Goal: Information Seeking & Learning: Find contact information

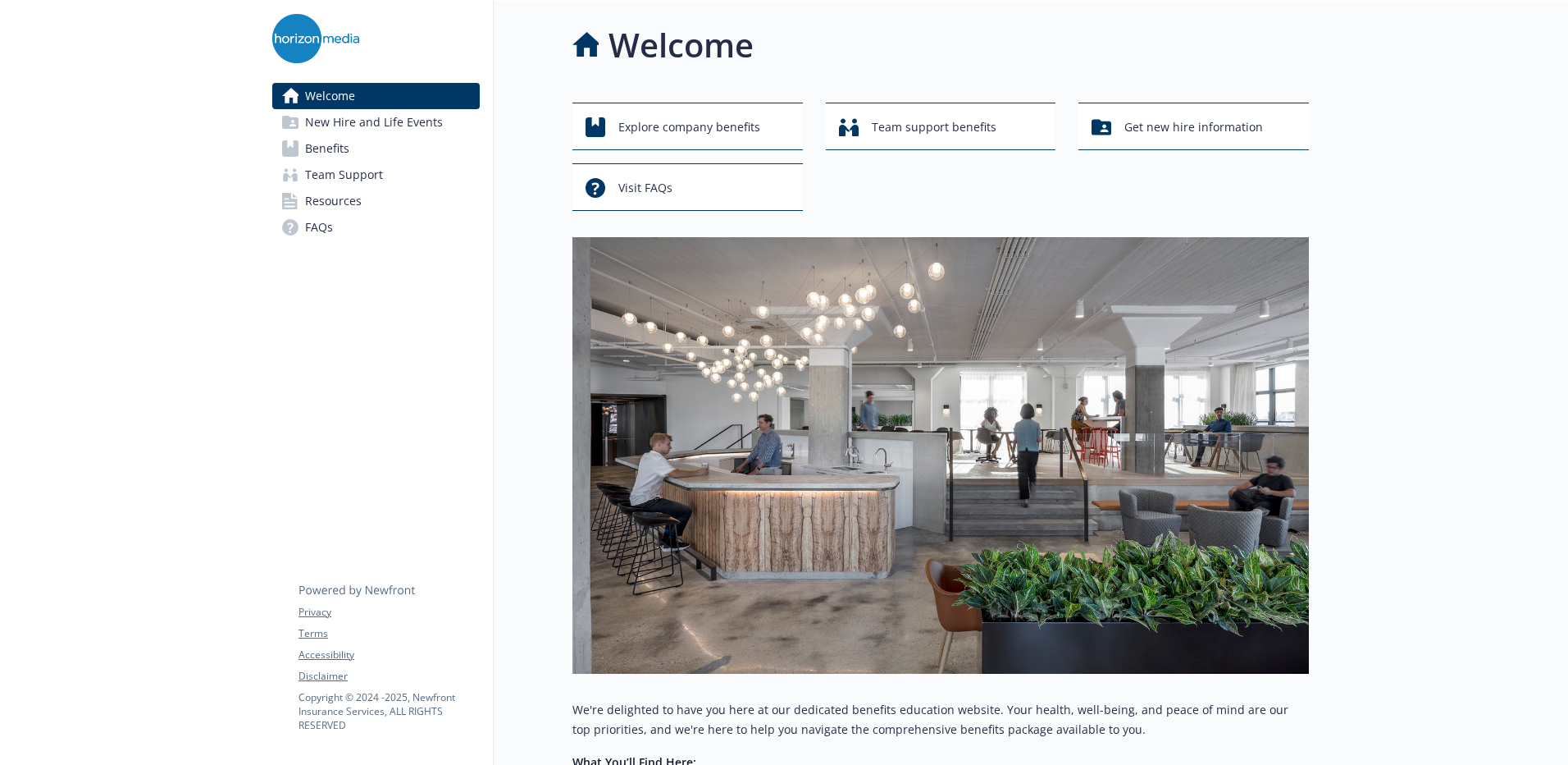
click at [331, 145] on span "Benefits" at bounding box center [327, 148] width 45 height 27
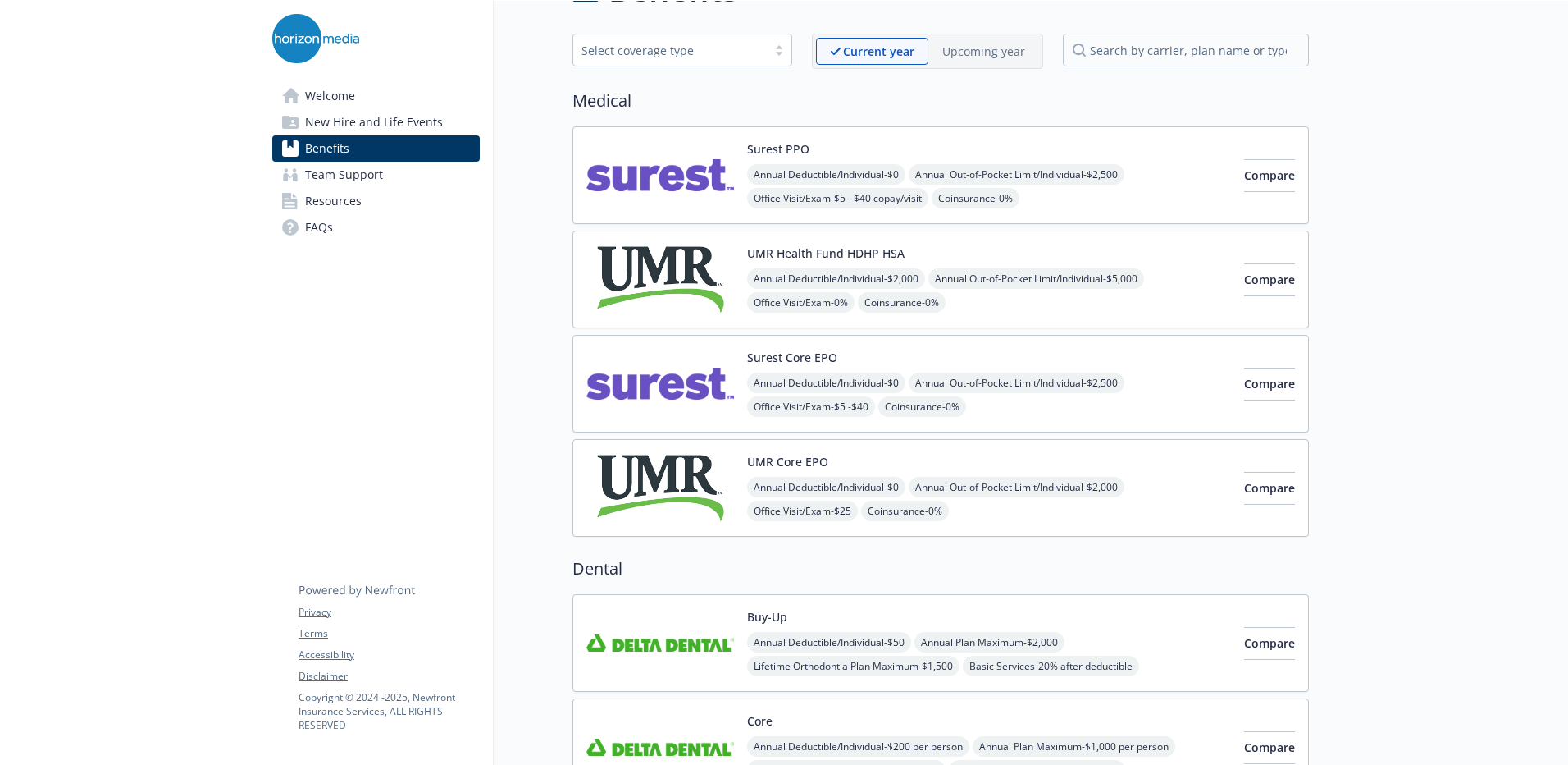
scroll to position [68, 0]
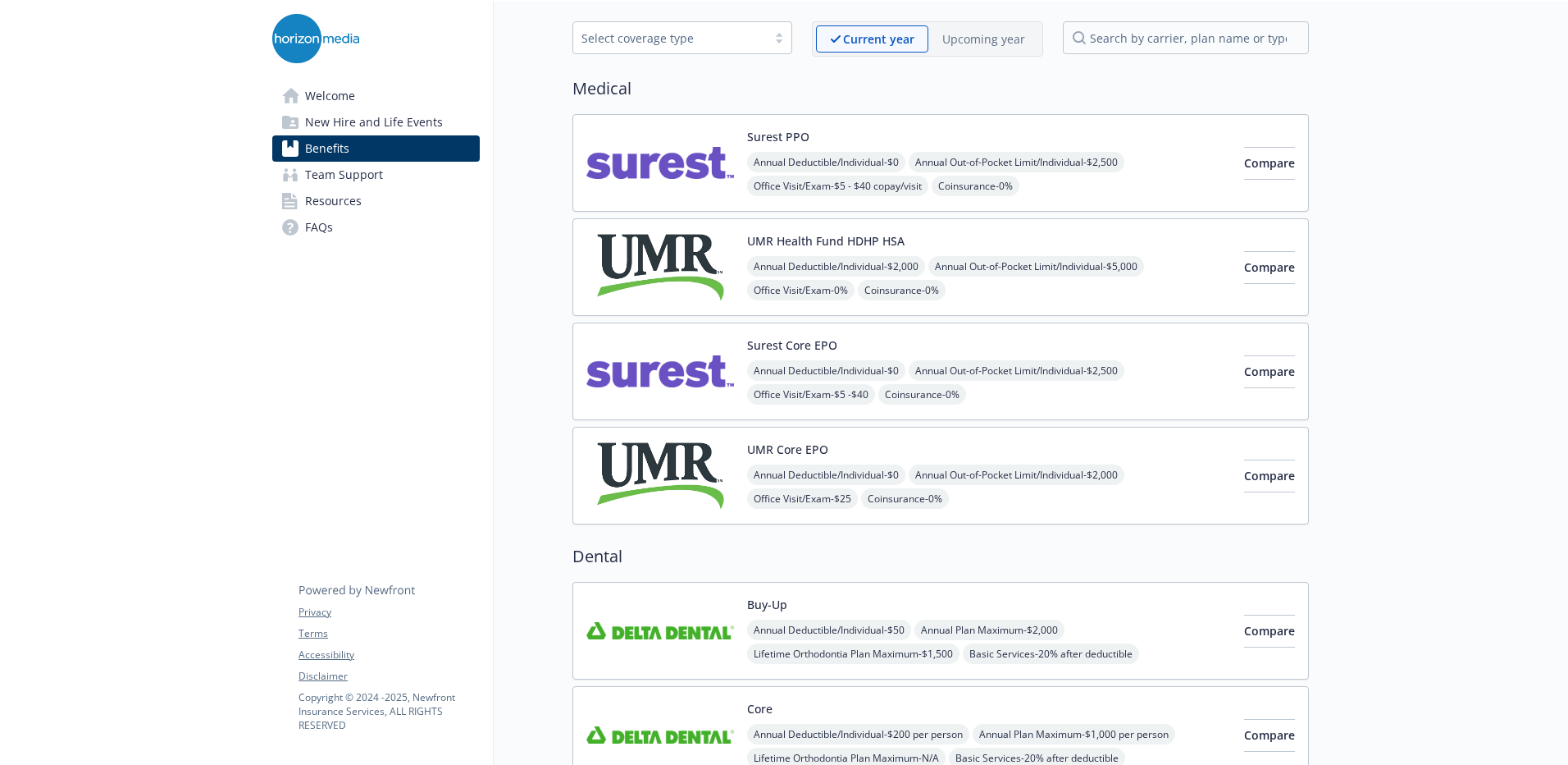
click at [800, 241] on button "UMR Health Fund HDHP HSA" at bounding box center [826, 241] width 158 height 17
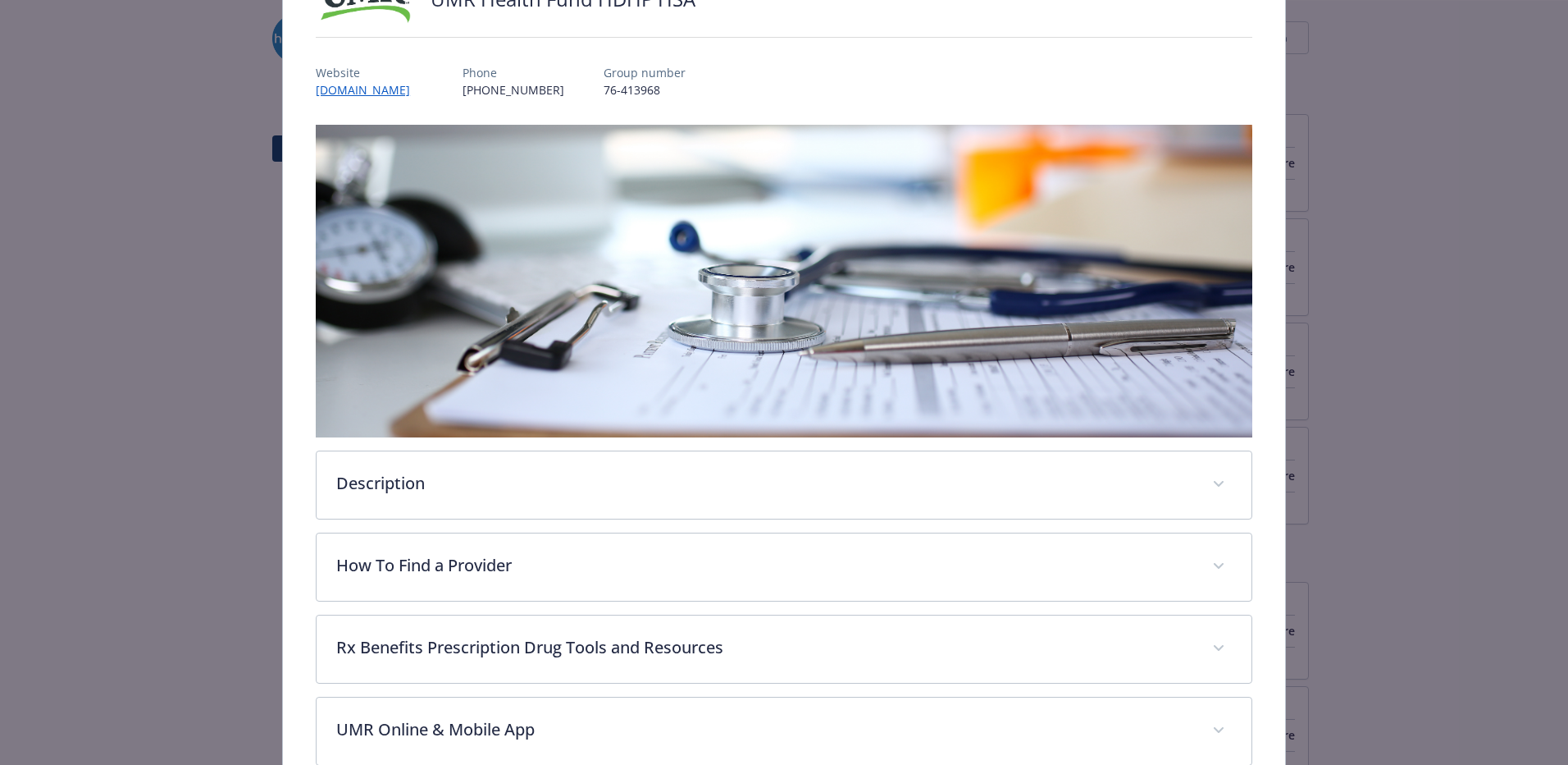
scroll to position [153, 0]
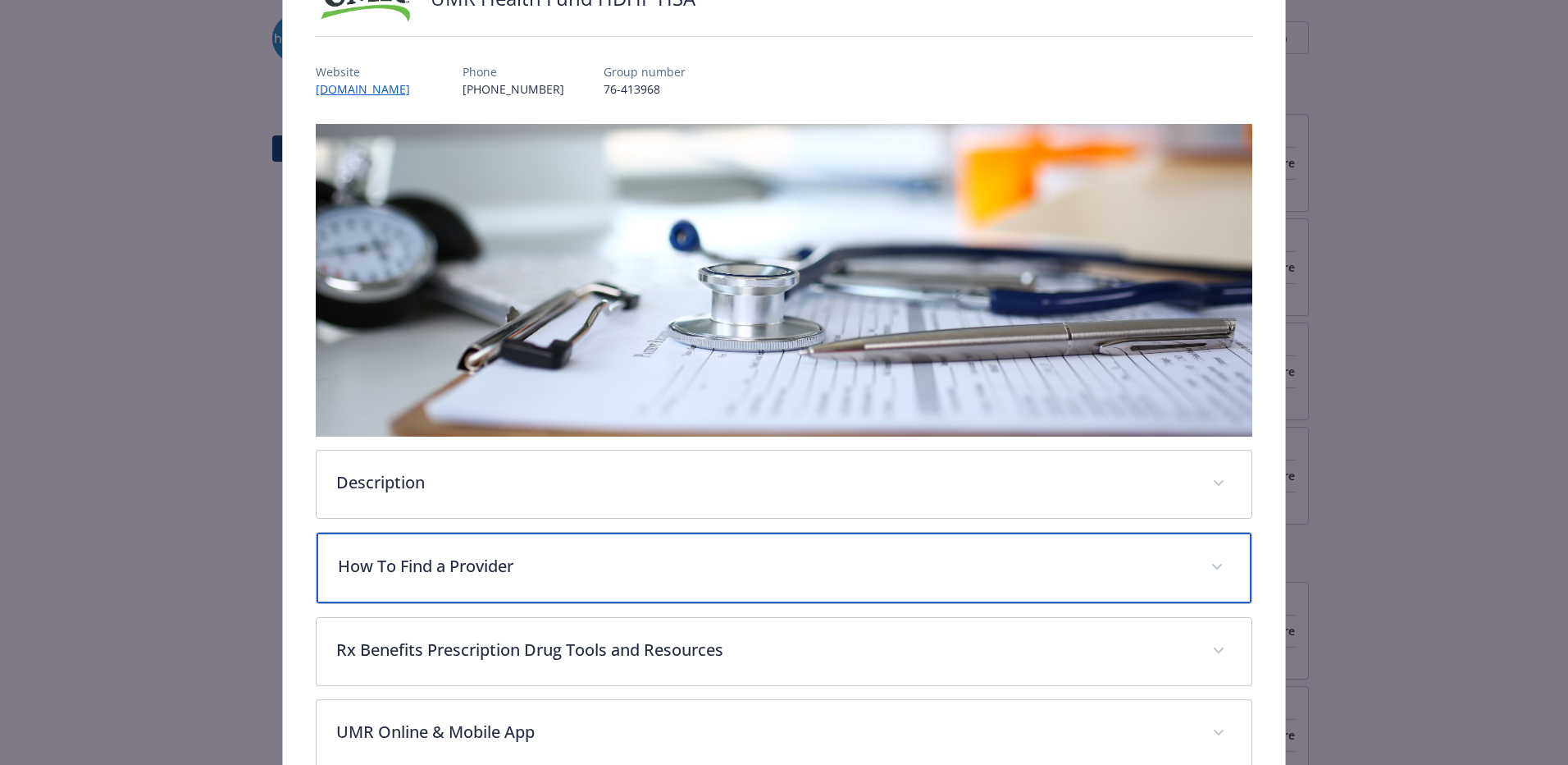
click at [484, 566] on p "How To Find a Provider" at bounding box center [764, 566] width 853 height 25
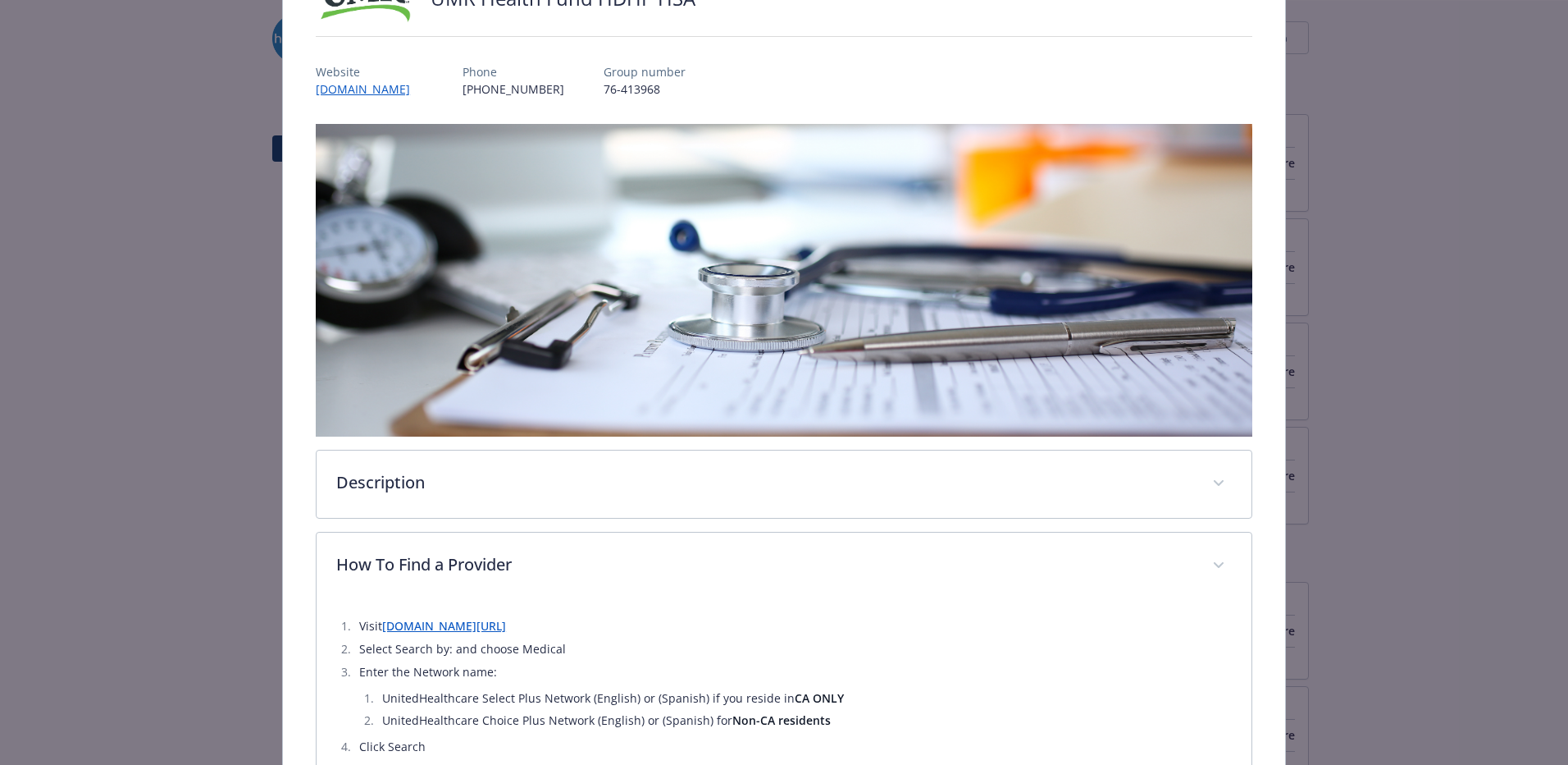
click at [476, 624] on link "[DOMAIN_NAME][URL]" at bounding box center [444, 625] width 123 height 15
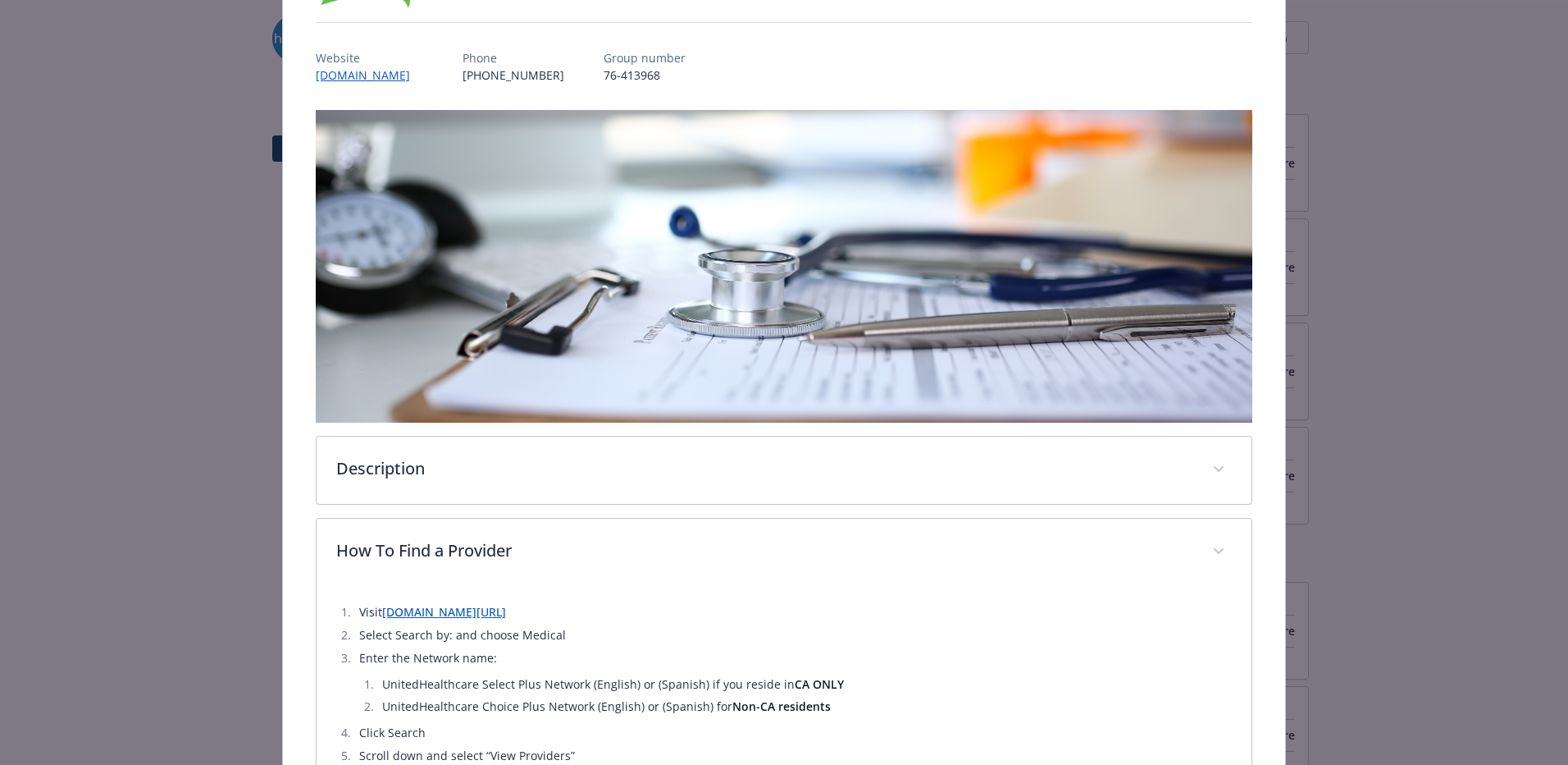
scroll to position [0, 0]
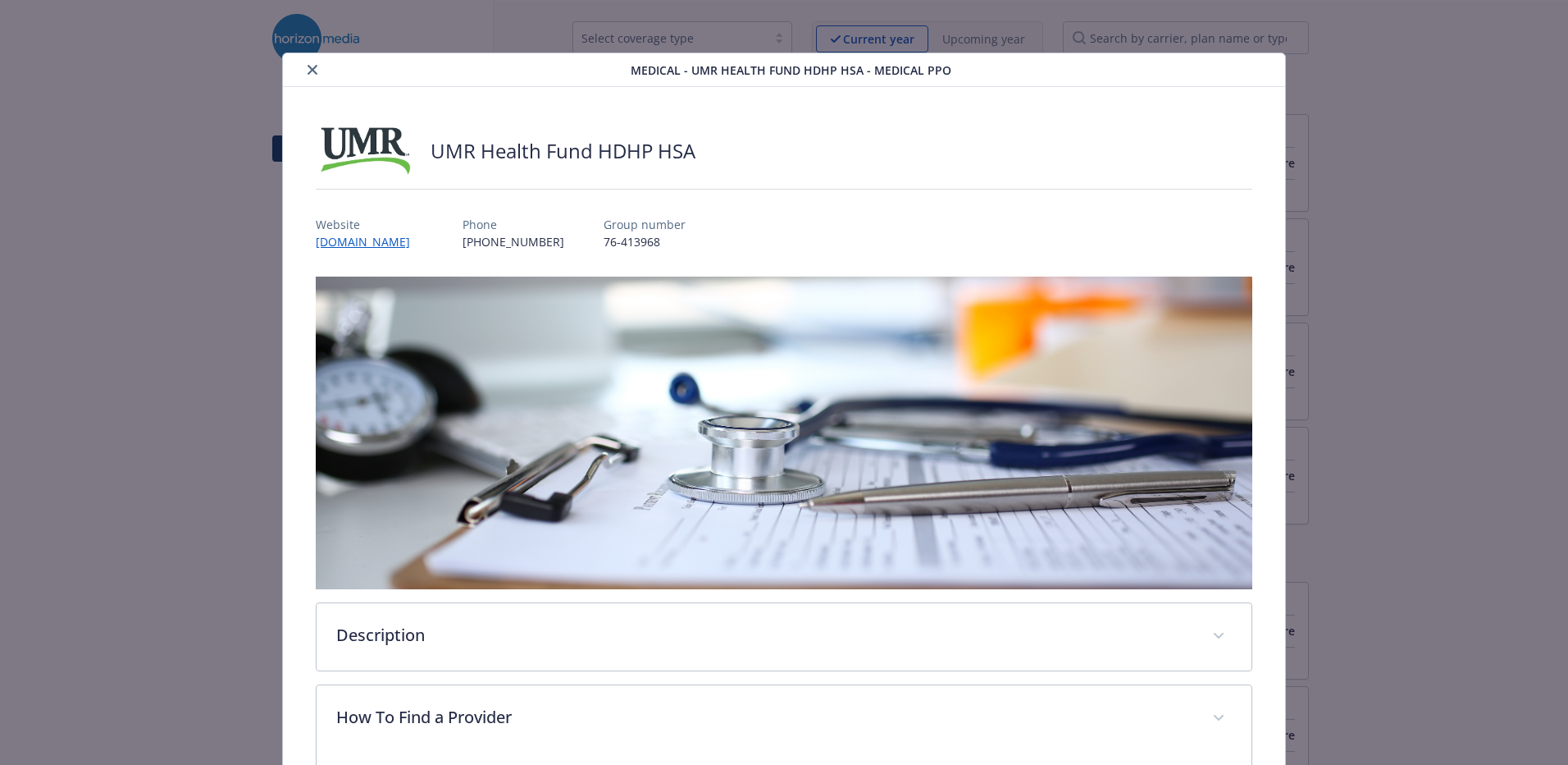
click at [1187, 238] on div "Website [DOMAIN_NAME] Phone [PHONE_NUMBER] Group number 76-413968" at bounding box center [784, 226] width 937 height 47
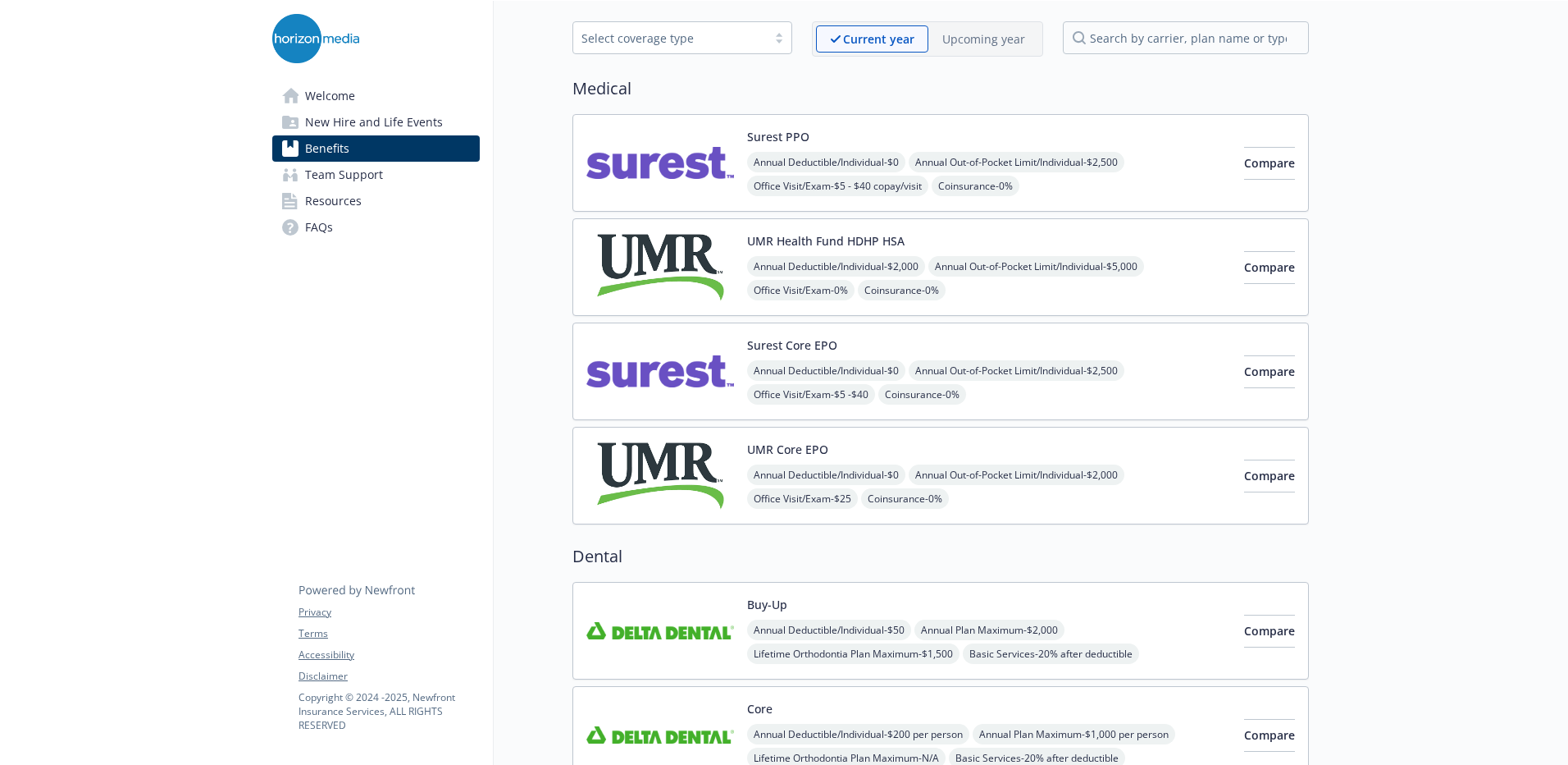
click at [333, 202] on span "Resources" at bounding box center [333, 201] width 57 height 27
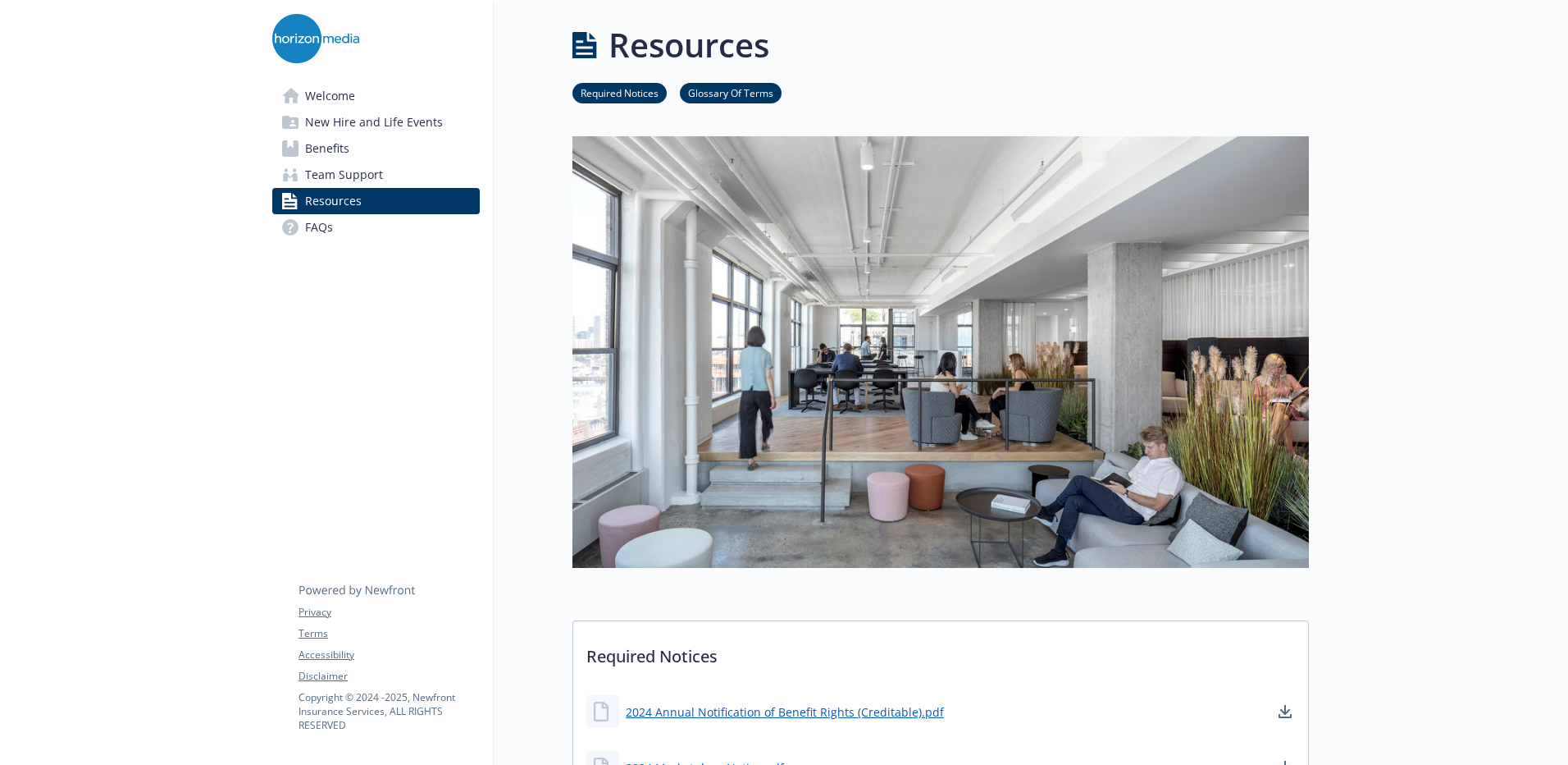
click at [333, 145] on span "Benefits" at bounding box center [327, 148] width 45 height 27
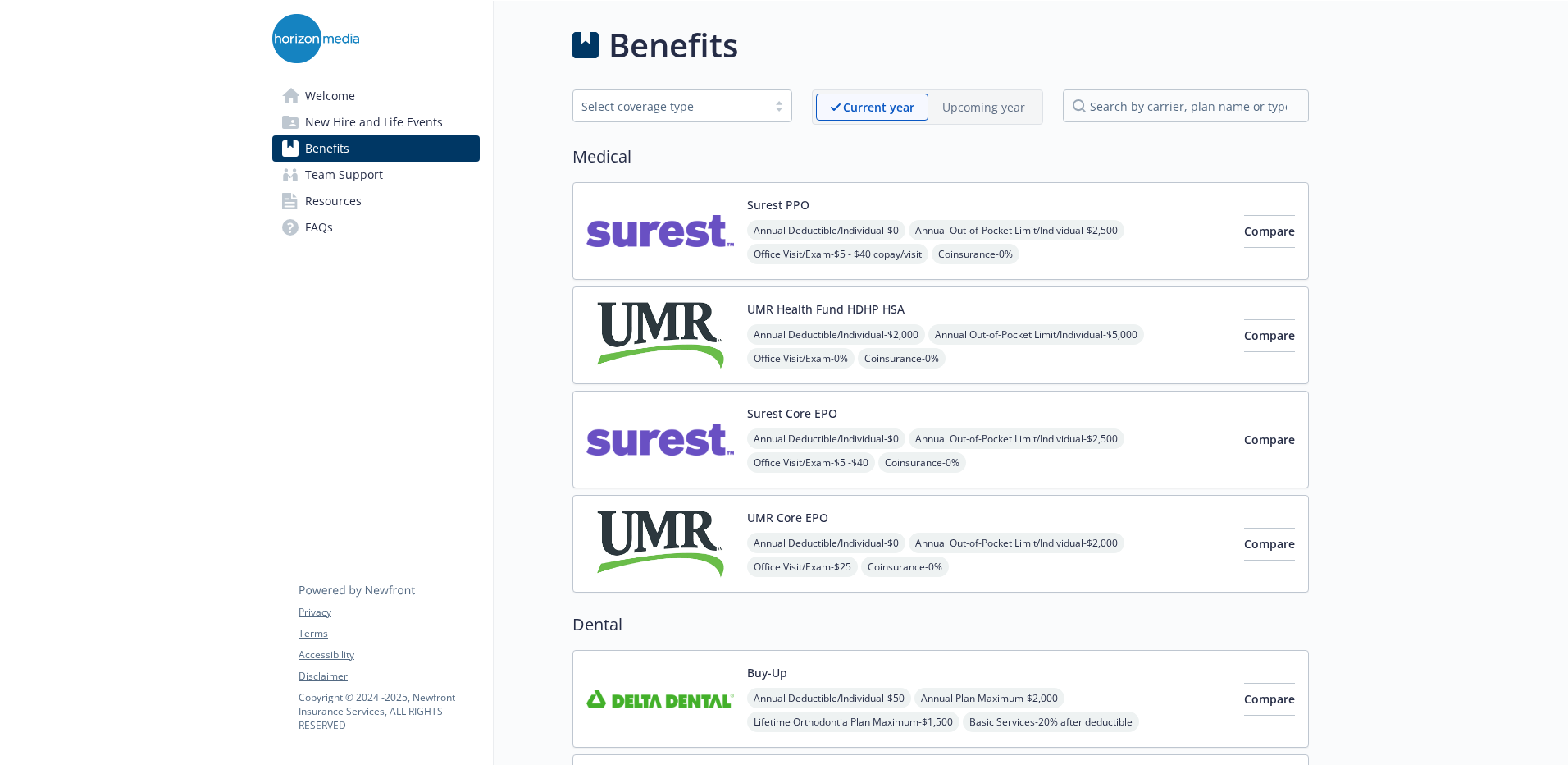
click at [785, 309] on button "UMR Health Fund HDHP HSA" at bounding box center [826, 309] width 158 height 17
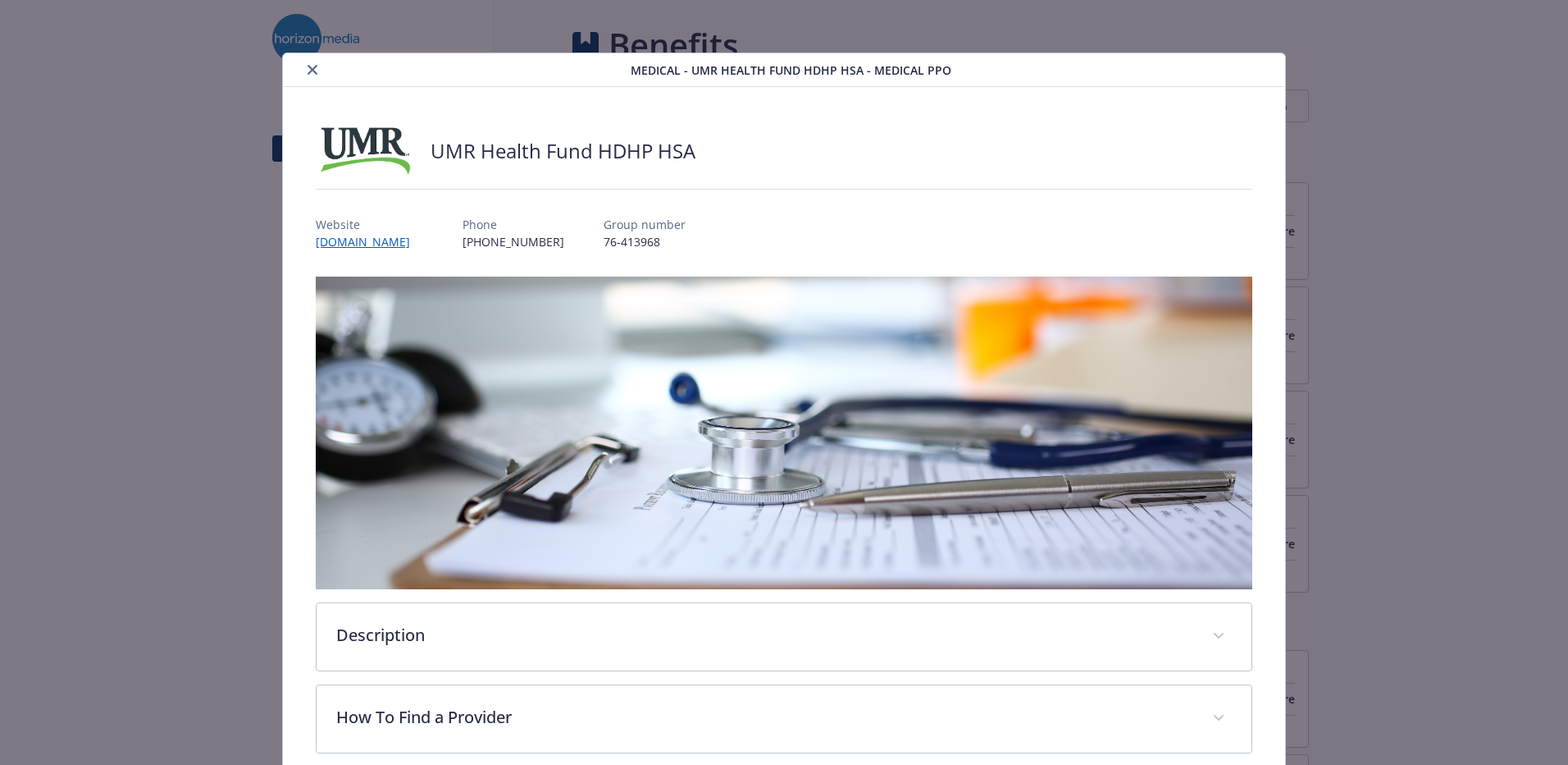
scroll to position [49, 0]
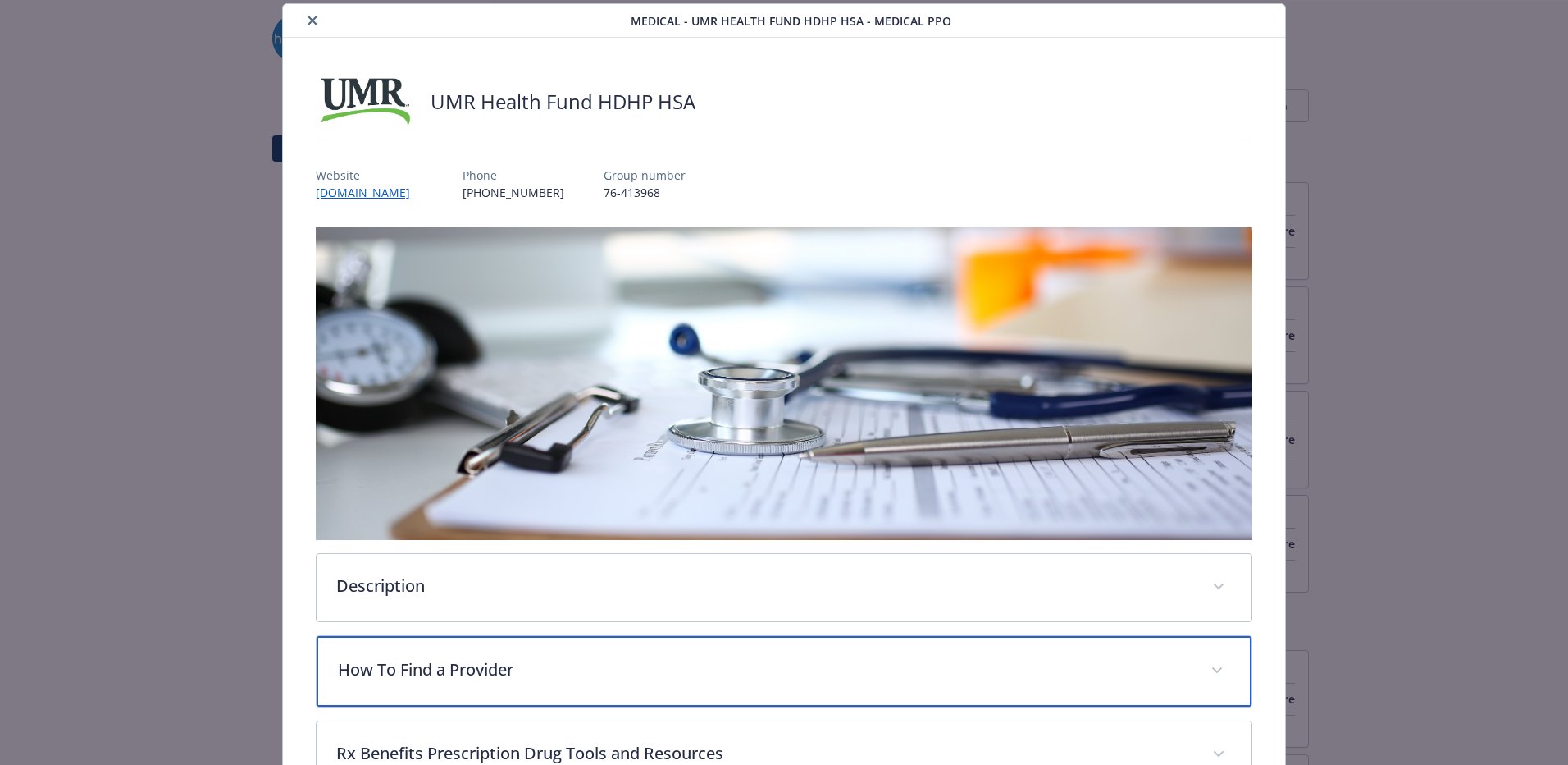
click at [472, 663] on p "How To Find a Provider" at bounding box center [764, 669] width 853 height 25
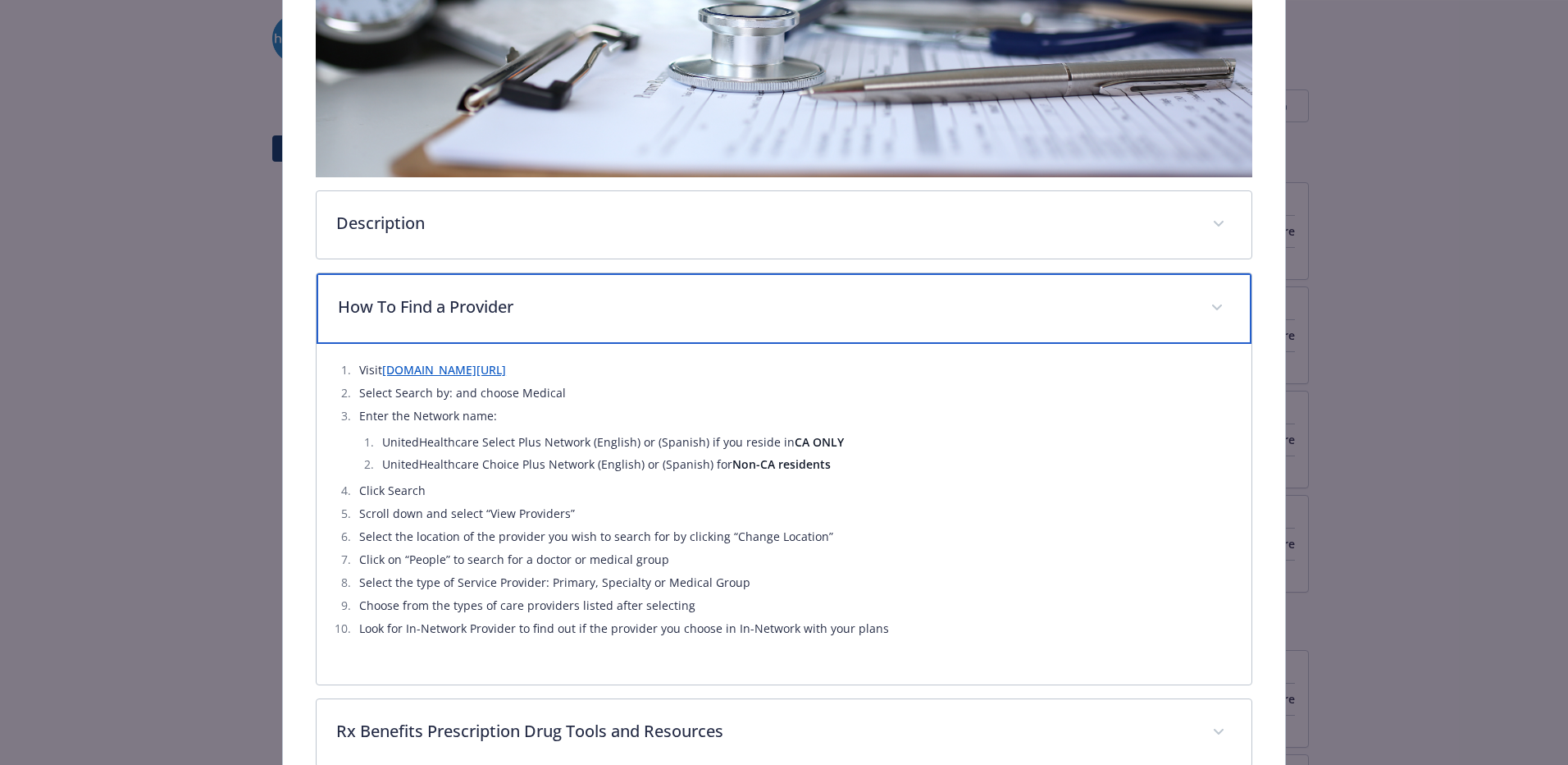
scroll to position [413, 0]
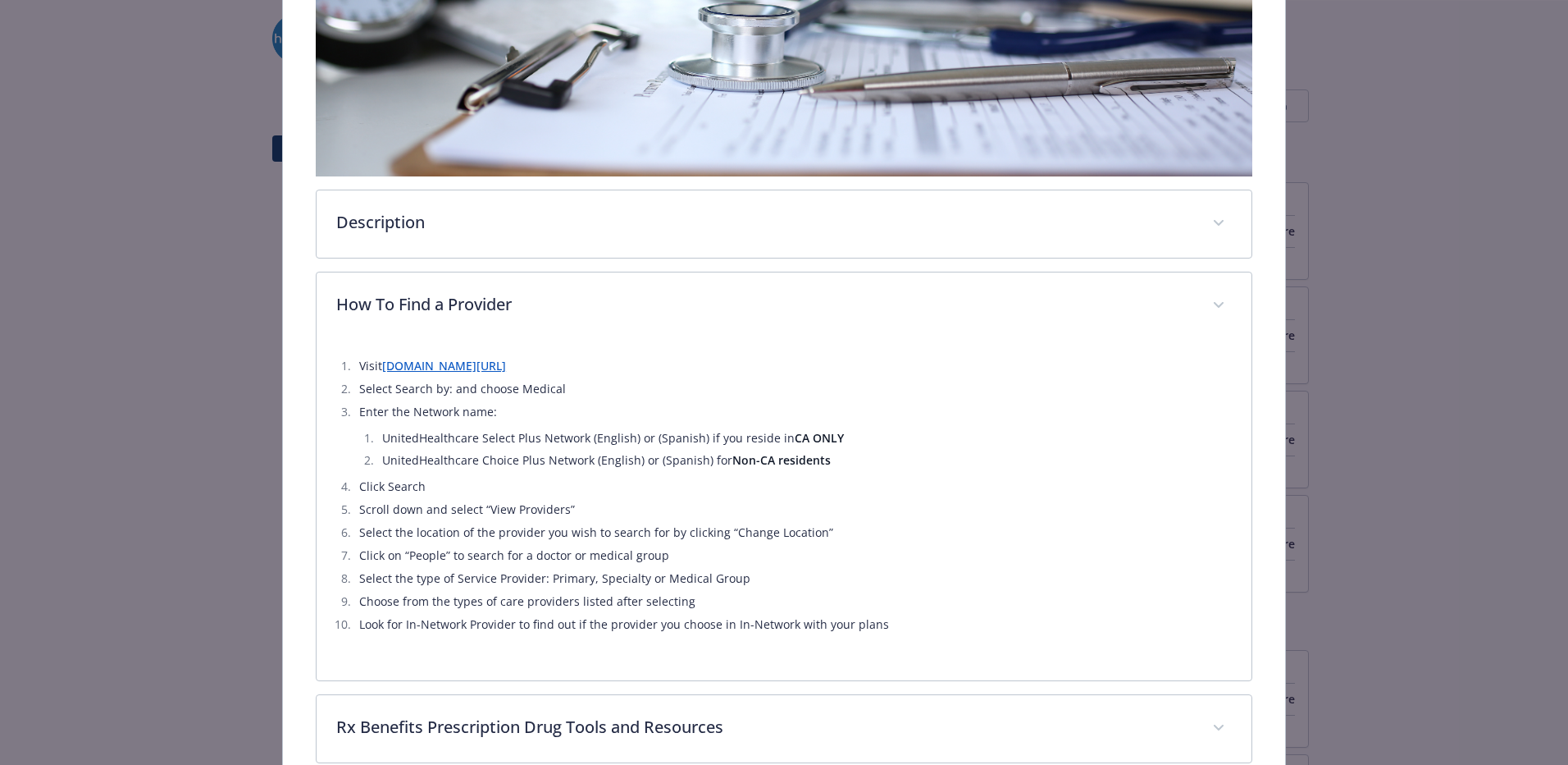
click at [443, 367] on link "[DOMAIN_NAME][URL]" at bounding box center [444, 365] width 123 height 15
